Goal: Task Accomplishment & Management: Complete application form

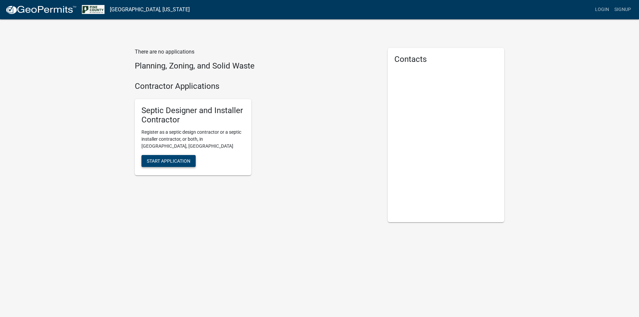
click at [187, 158] on span "Start Application" at bounding box center [169, 160] width 44 height 5
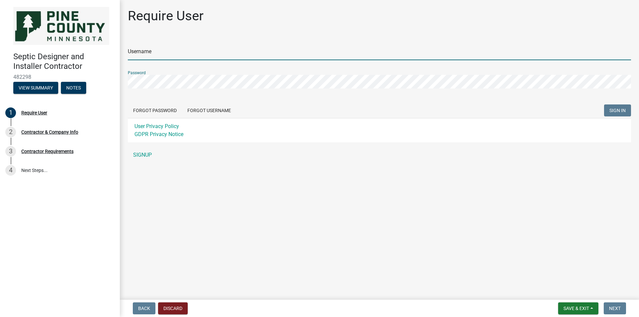
click at [162, 55] on input "Username" at bounding box center [379, 54] width 503 height 14
type input "Boettcher Excavating and Septic"
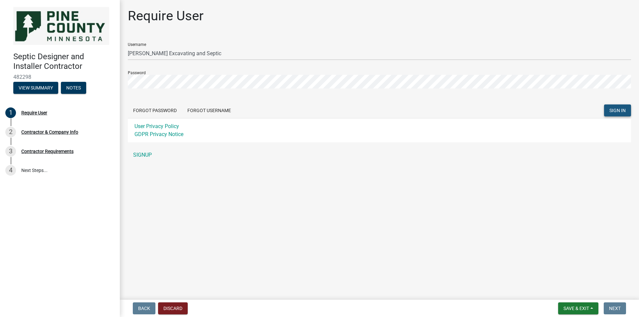
click at [610, 107] on button "SIGN IN" at bounding box center [617, 110] width 27 height 12
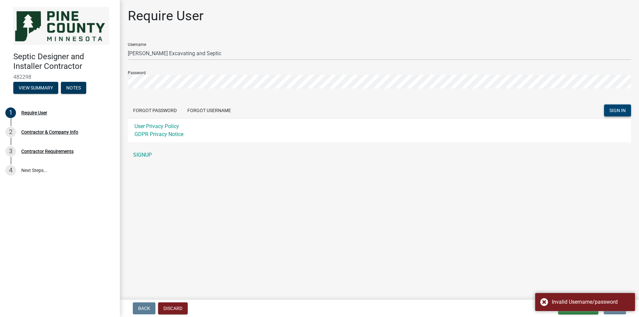
click at [618, 109] on span "SIGN IN" at bounding box center [617, 110] width 16 height 5
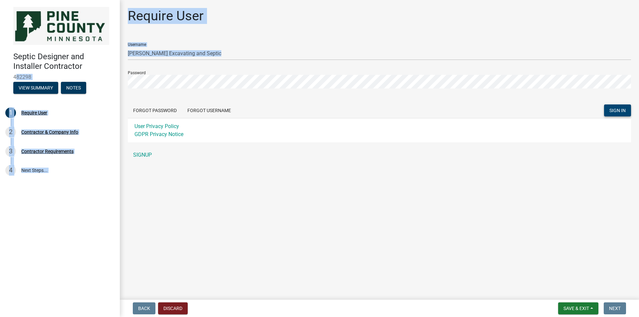
click at [112, 78] on div "Septic Designer and Installer Contractor 482298 View Summary Notes 1 Require Us…" at bounding box center [319, 158] width 639 height 317
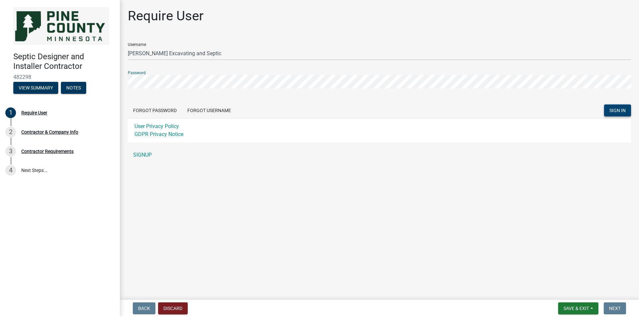
click at [120, 83] on div "Require User Username Boettcher Excavating and Septic Password Forgot Password …" at bounding box center [379, 88] width 519 height 160
click at [609, 111] on span "SIGN IN" at bounding box center [617, 110] width 16 height 5
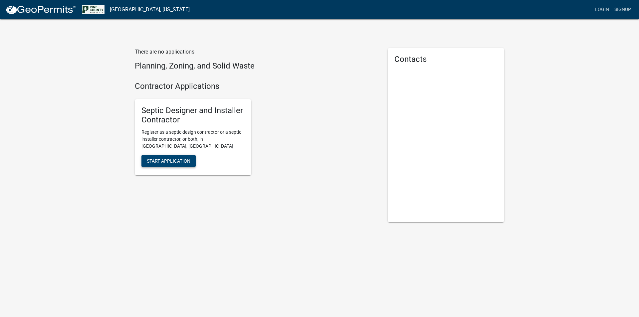
click at [179, 158] on span "Start Application" at bounding box center [169, 160] width 44 height 5
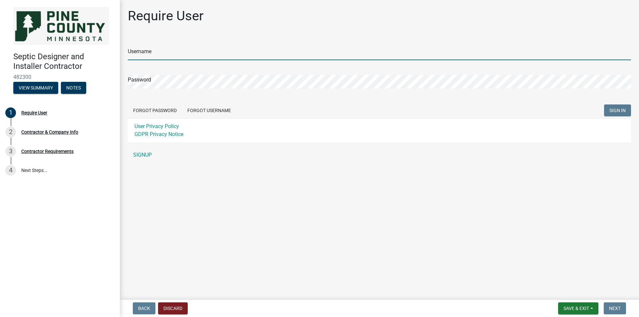
click at [185, 56] on input "Username" at bounding box center [379, 54] width 503 height 14
paste input "Boettcher Excavating and Septic"
type input "Boettcher Excavating and Septic"
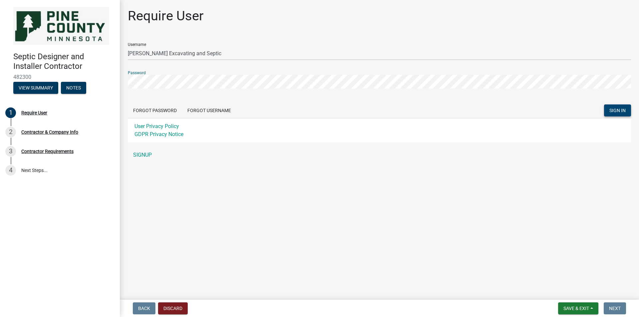
click at [622, 113] on span "SIGN IN" at bounding box center [617, 110] width 16 height 5
